Goal: Task Accomplishment & Management: Use online tool/utility

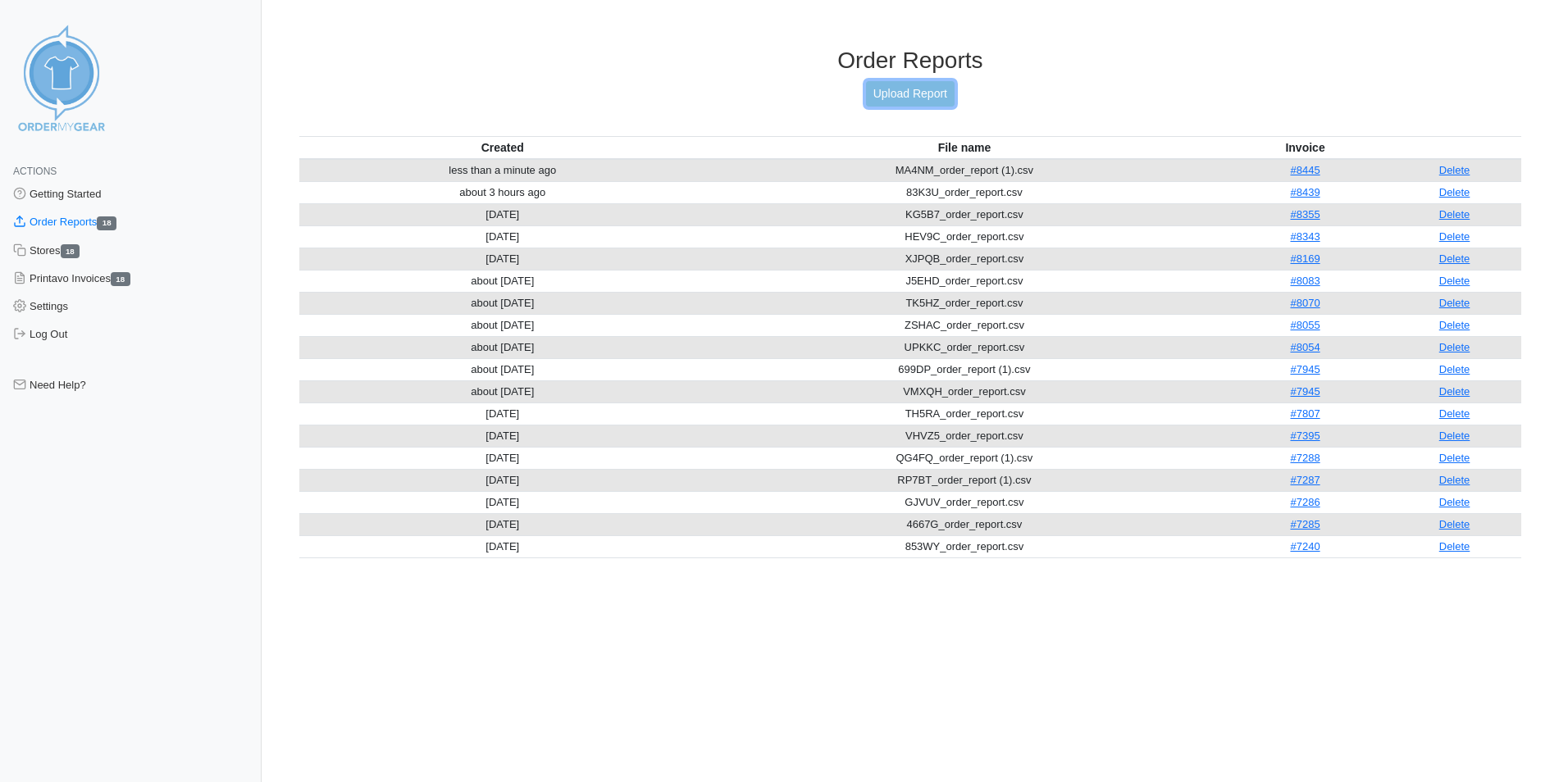
click at [914, 89] on link "Upload Report" at bounding box center [910, 94] width 88 height 26
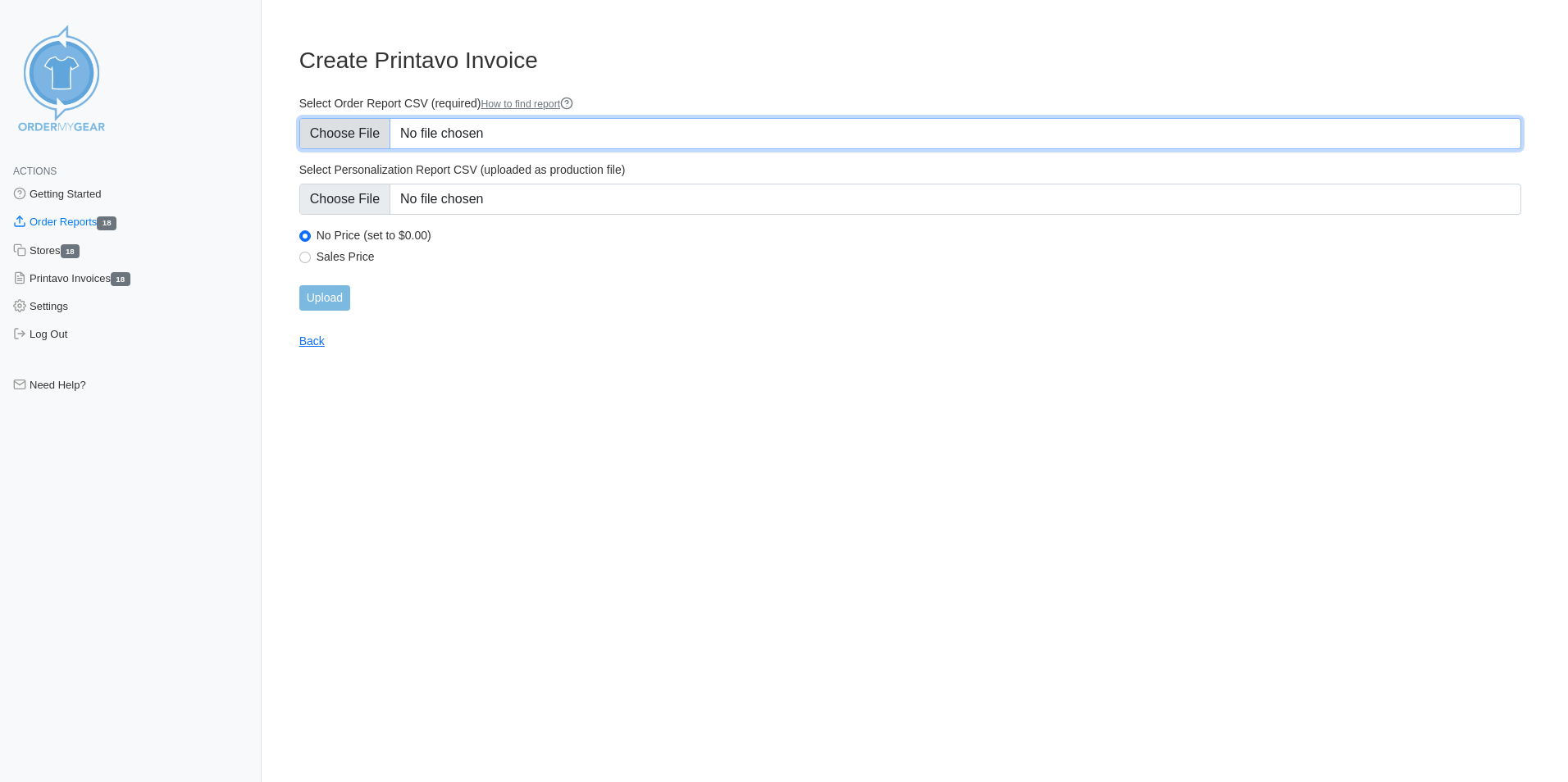
click at [532, 130] on input "Select Order Report CSV (required) How to find report" at bounding box center [910, 134] width 1222 height 31
type input "C:\fakepath\APG84_order_report.csv"
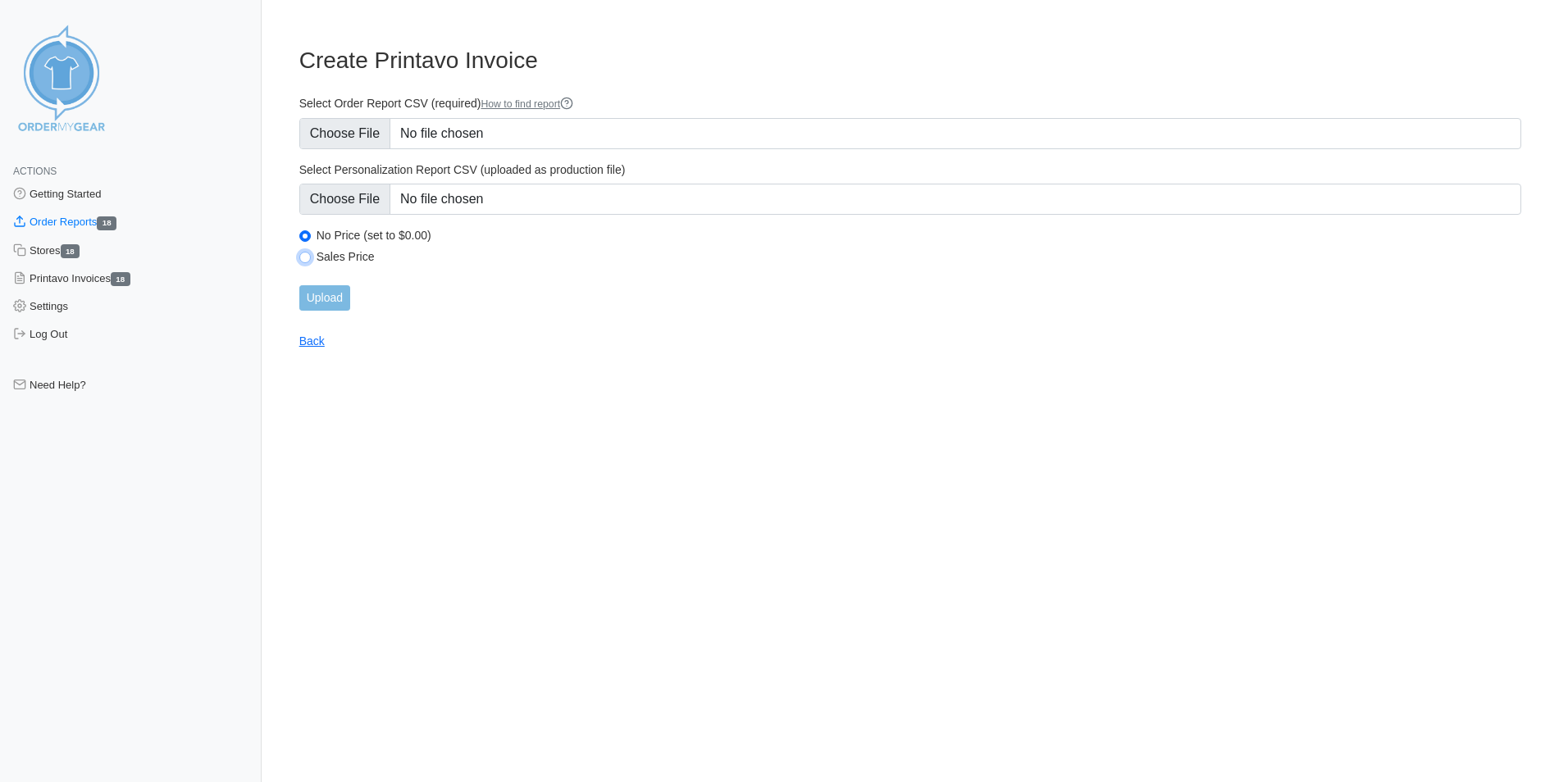
click at [307, 257] on input "Sales Price" at bounding box center [304, 257] width 11 height 11
radio input "true"
click at [333, 296] on input "Upload" at bounding box center [324, 298] width 51 height 26
